Goal: Task Accomplishment & Management: Use online tool/utility

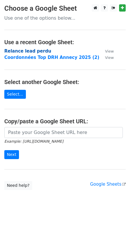
click at [22, 50] on strong "Relance lead perdu" at bounding box center [27, 50] width 47 height 5
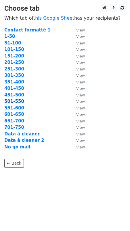
click at [11, 102] on strong "501-550" at bounding box center [14, 101] width 20 height 5
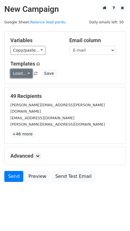
click at [16, 71] on link "Load..." at bounding box center [21, 73] width 22 height 9
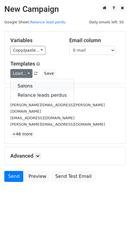
click at [18, 89] on link "Salons" at bounding box center [42, 85] width 63 height 9
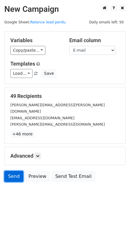
click at [14, 171] on link "Send" at bounding box center [13, 176] width 19 height 11
